Goal: Task Accomplishment & Management: Use online tool/utility

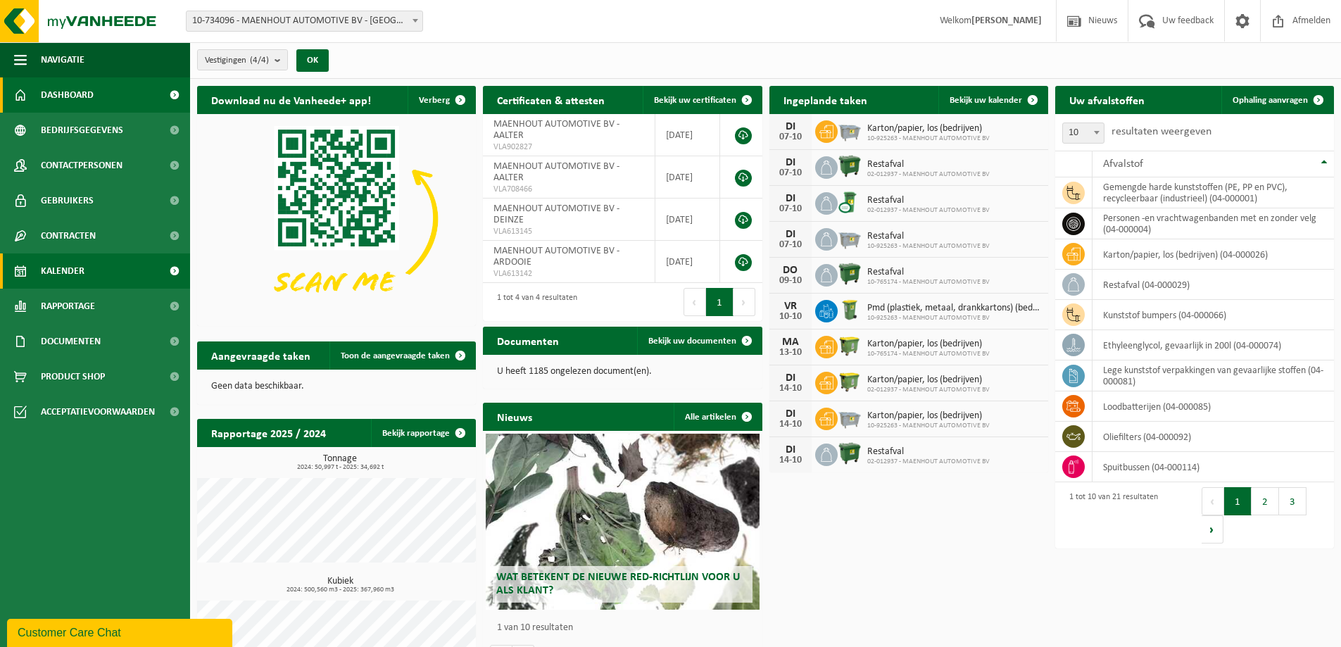
click at [89, 274] on link "Kalender" at bounding box center [95, 270] width 190 height 35
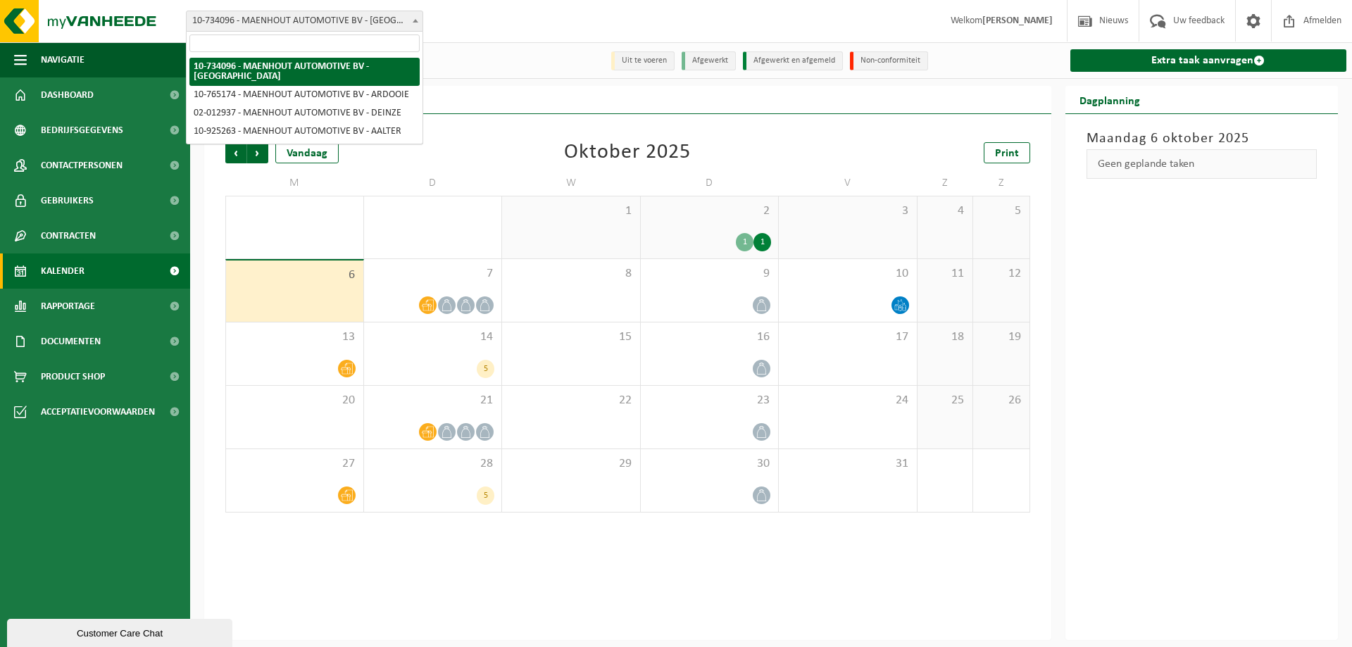
click at [346, 21] on span "10-734096 - MAENHOUT AUTOMOTIVE BV - [GEOGRAPHIC_DATA]" at bounding box center [305, 21] width 236 height 20
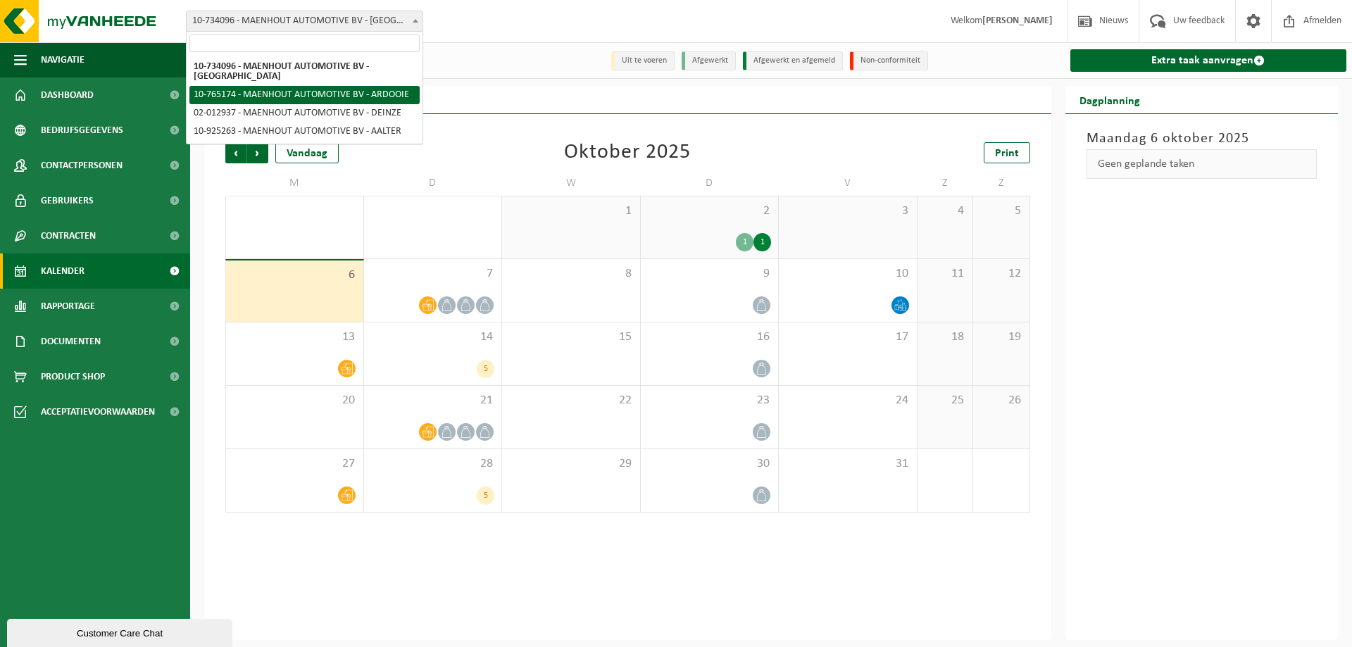
select select "12790"
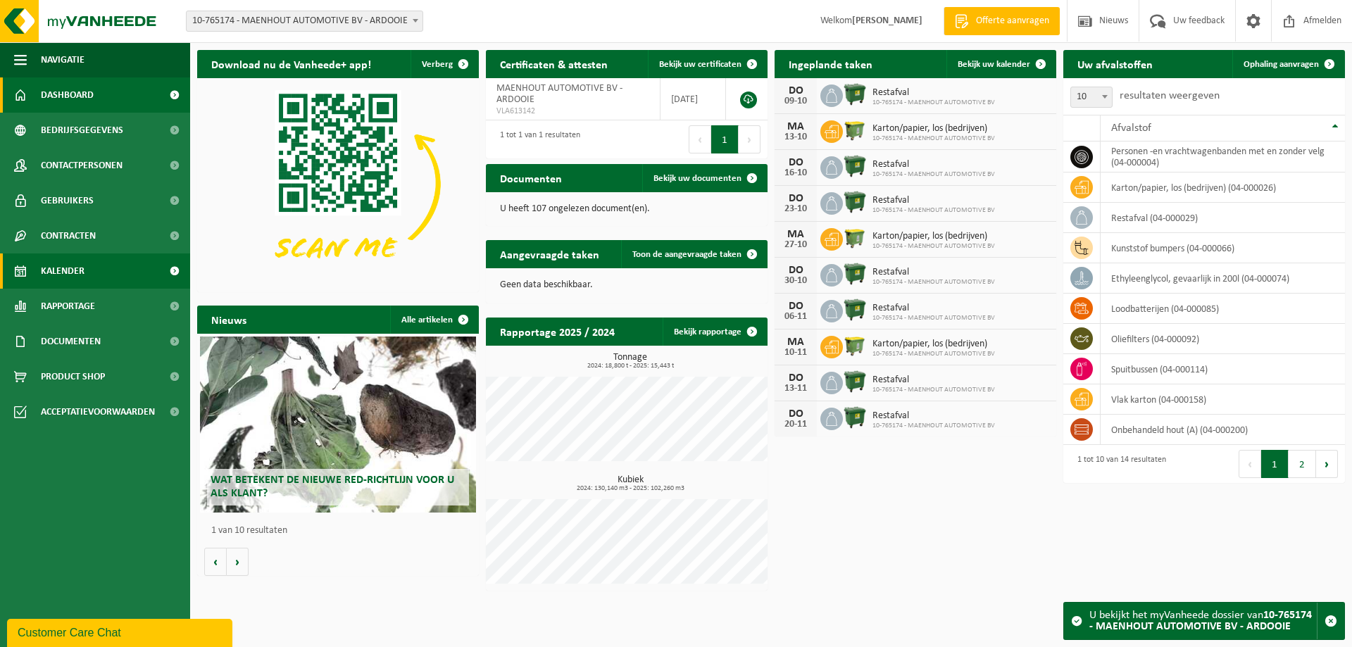
click at [63, 265] on span "Kalender" at bounding box center [63, 270] width 44 height 35
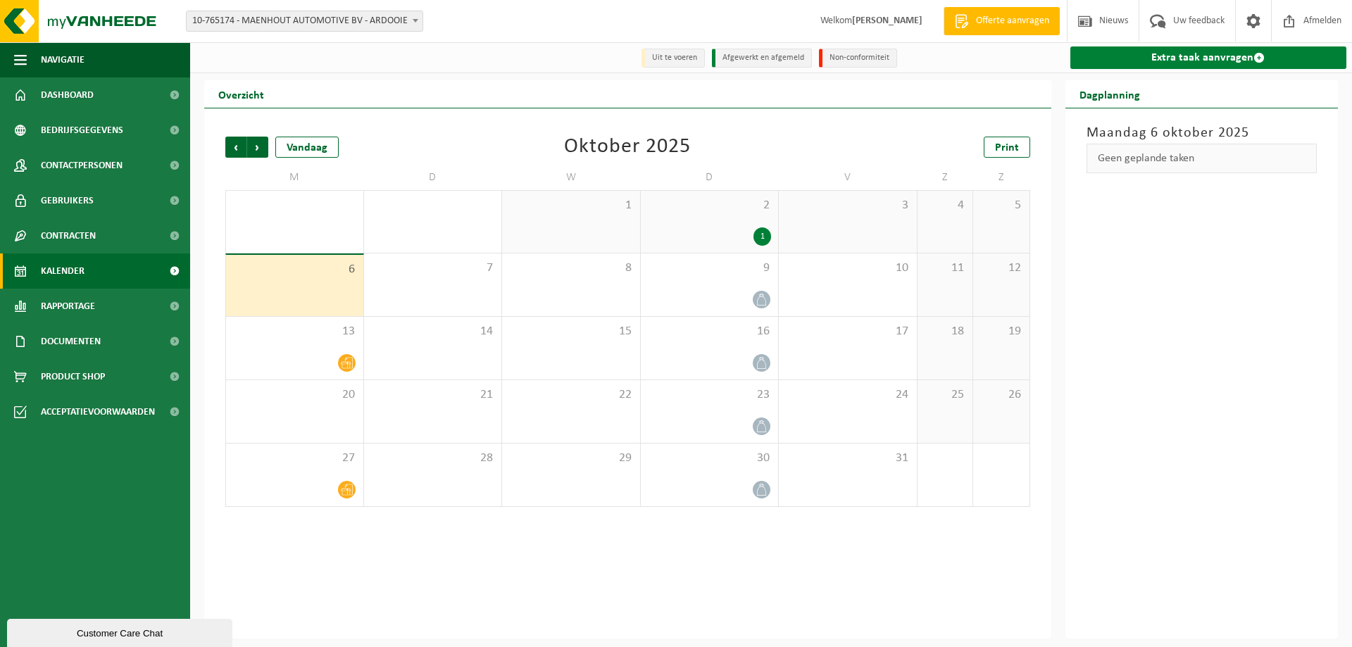
click at [1139, 50] on link "Extra taak aanvragen" at bounding box center [1208, 57] width 277 height 23
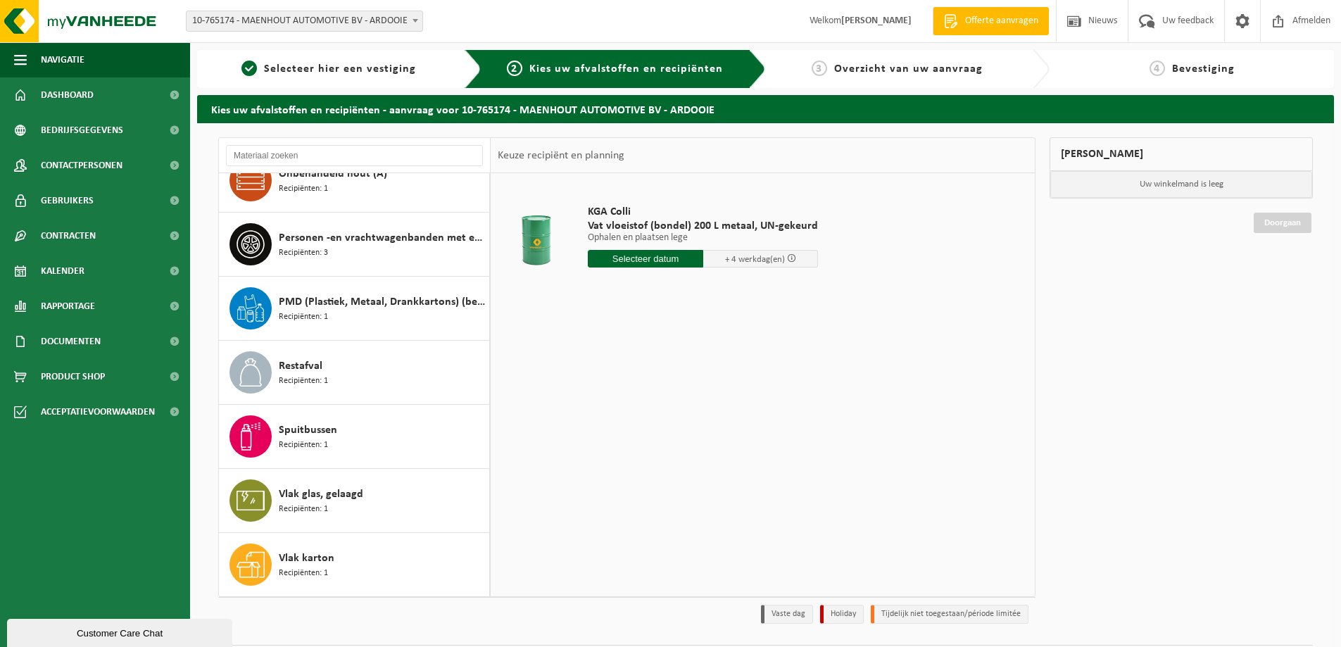
click at [62, 632] on div "Customer Care Chat" at bounding box center [120, 633] width 204 height 11
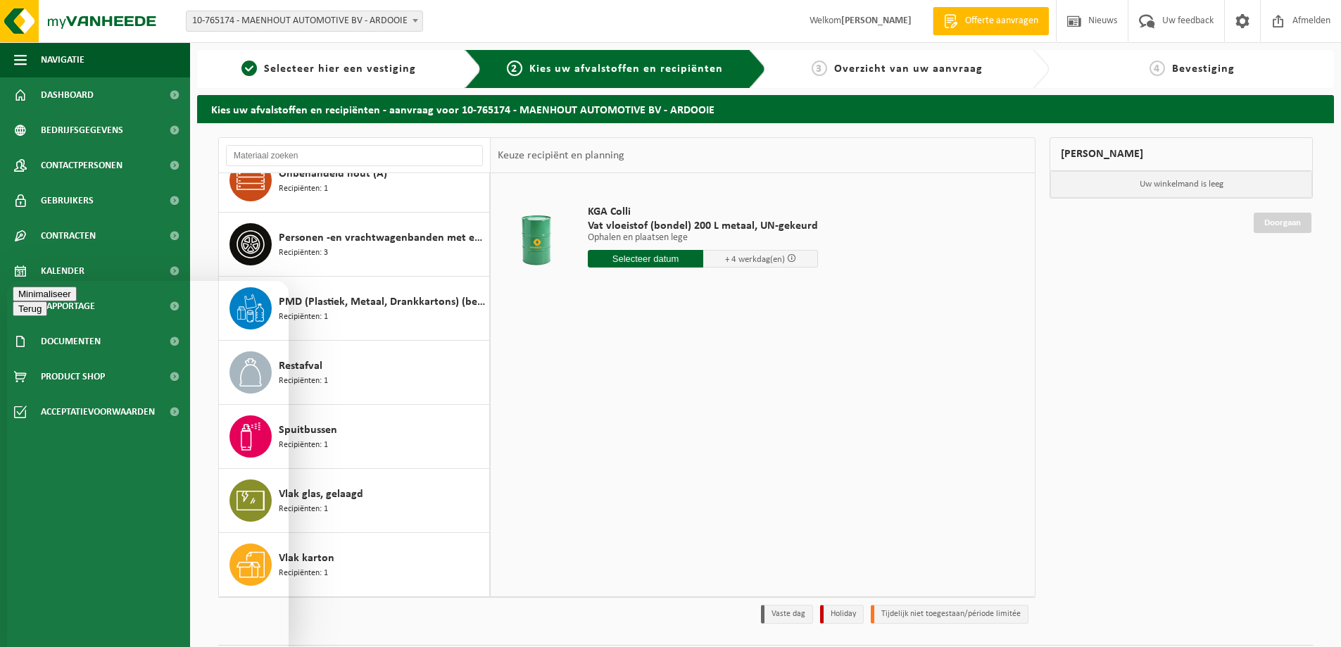
type textarea "Beste, hoe kunnen wij het best een vertrouwelijke container aanvragen voor oude…"
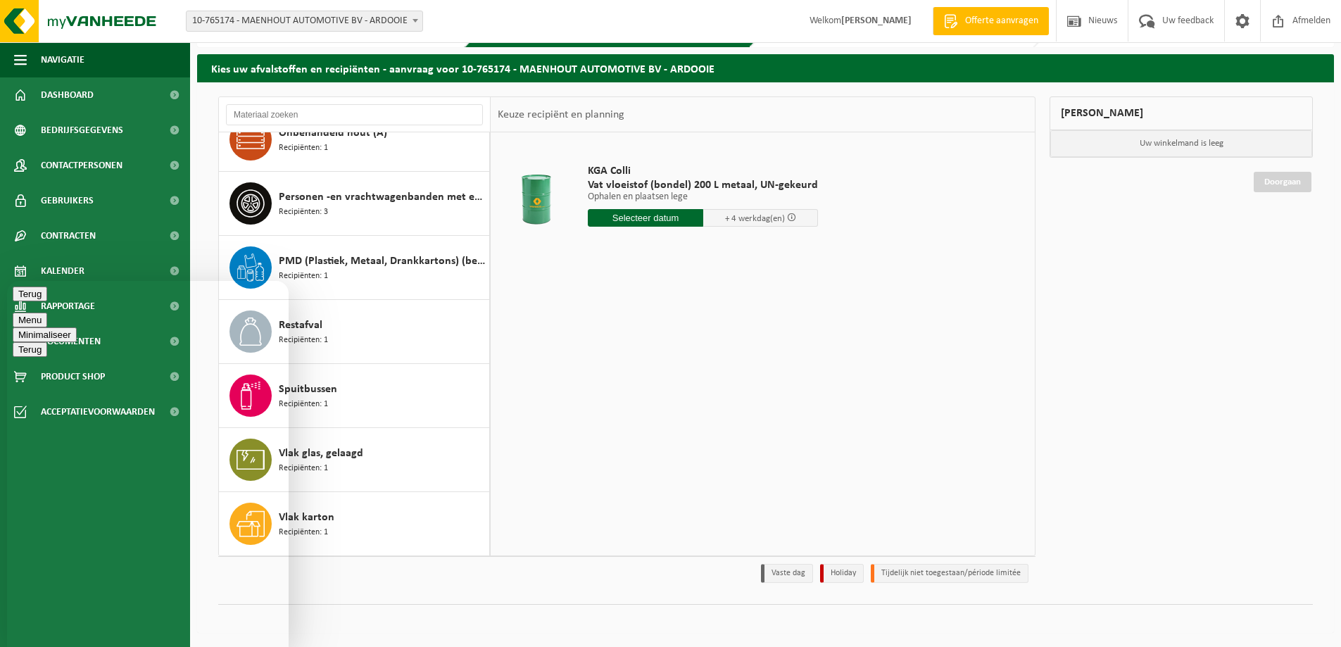
scroll to position [112, 0]
